Goal: Task Accomplishment & Management: Use online tool/utility

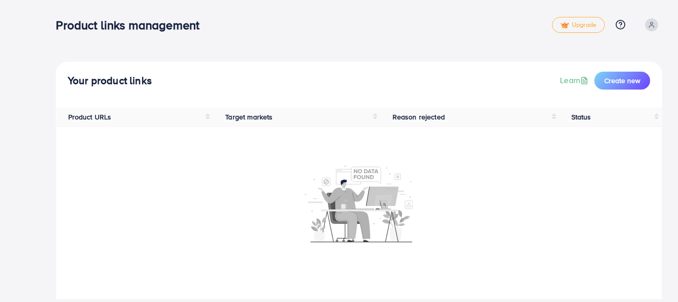
scroll to position [13, 0]
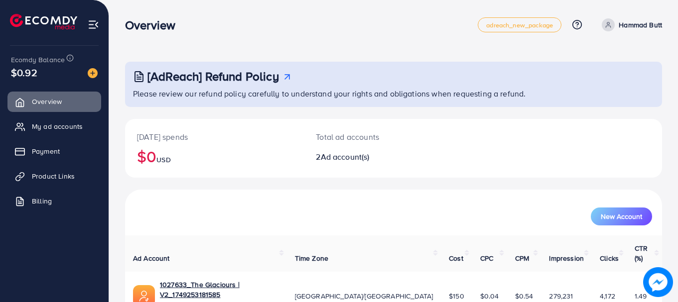
scroll to position [80, 0]
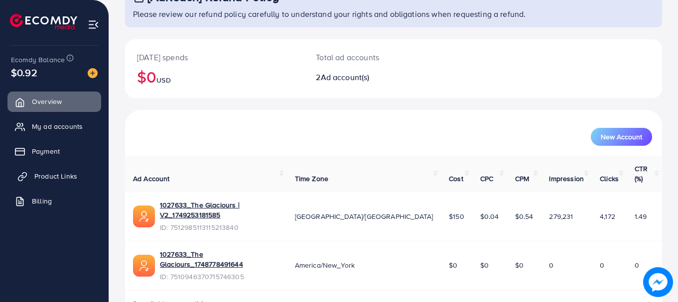
click at [49, 180] on span "Product Links" at bounding box center [55, 176] width 43 height 10
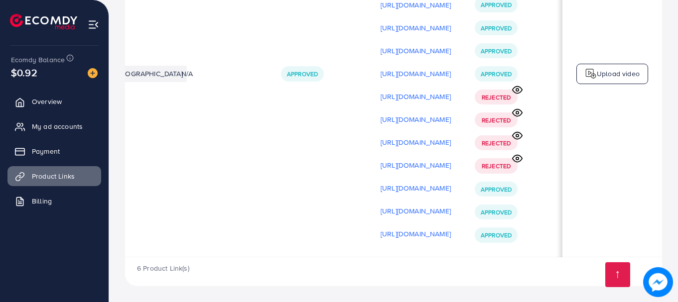
scroll to position [0, 242]
click at [427, 233] on p "https://files.ecomdy.com/videos/46951a07-7c2c-49cf-8bec-f434c3532592-1757092388…" at bounding box center [416, 234] width 70 height 12
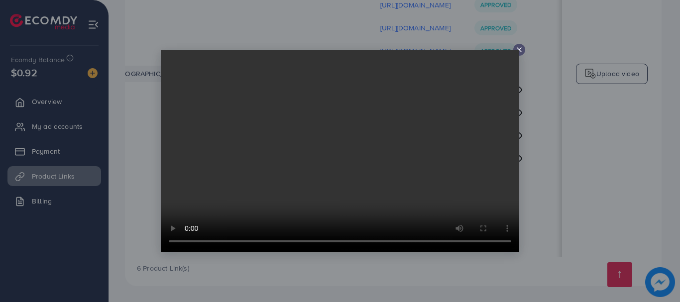
click at [520, 47] on icon at bounding box center [519, 50] width 8 height 8
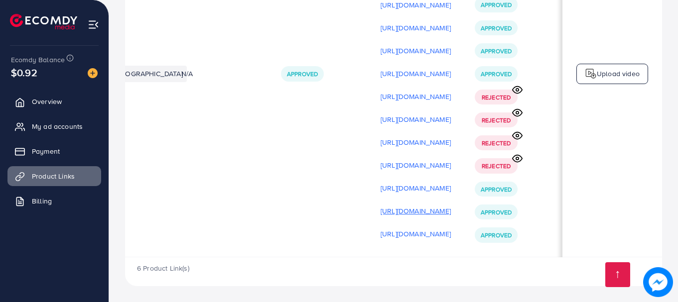
click at [416, 206] on p "https://files.ecomdy.com/videos/c8eb83fa-a278-40d6-84d0-74a14fa2237f-1757090277…" at bounding box center [416, 211] width 70 height 12
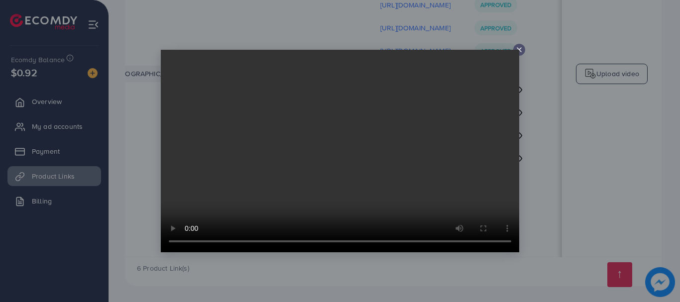
click at [371, 155] on video at bounding box center [340, 151] width 359 height 203
click at [519, 51] on icon at bounding box center [519, 50] width 8 height 8
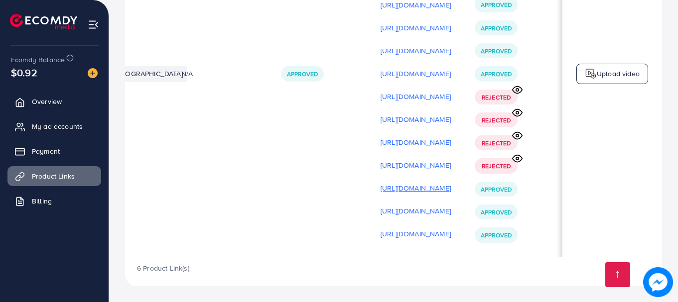
click at [412, 186] on p "https://files.ecomdy.com/videos/2973d49b-3f0c-4df4-bb61-de349d521e87-1757089206…" at bounding box center [416, 188] width 70 height 12
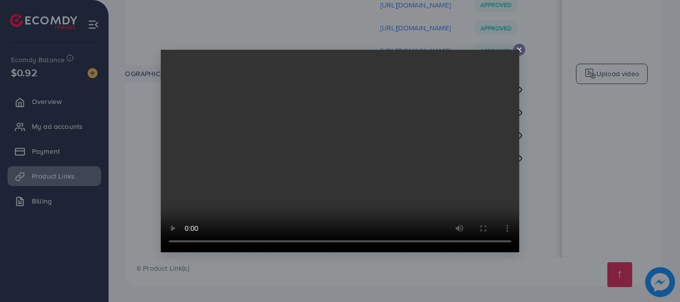
click at [520, 52] on icon at bounding box center [519, 50] width 8 height 8
